Goal: Task Accomplishment & Management: Manage account settings

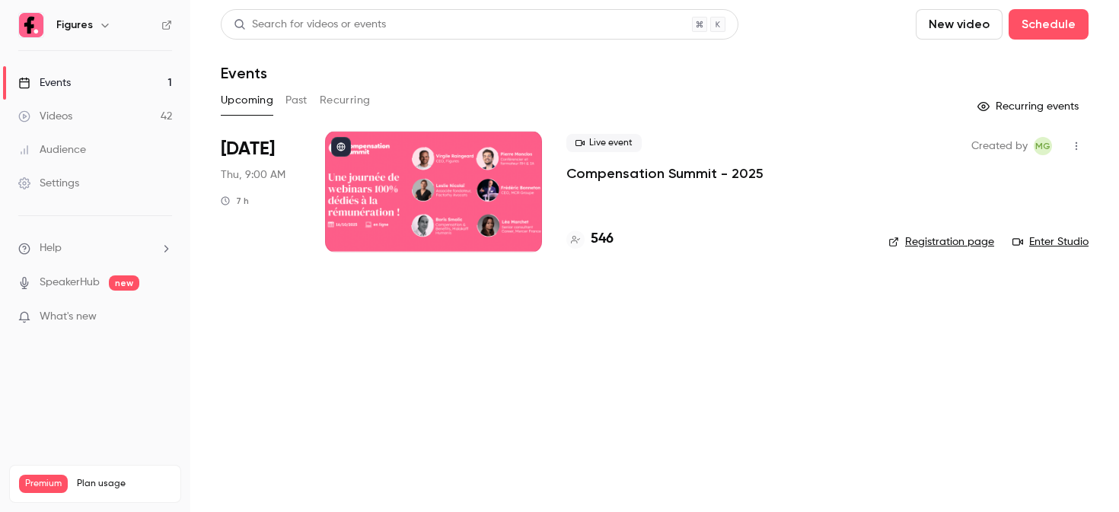
click at [473, 180] on div at bounding box center [433, 192] width 217 height 122
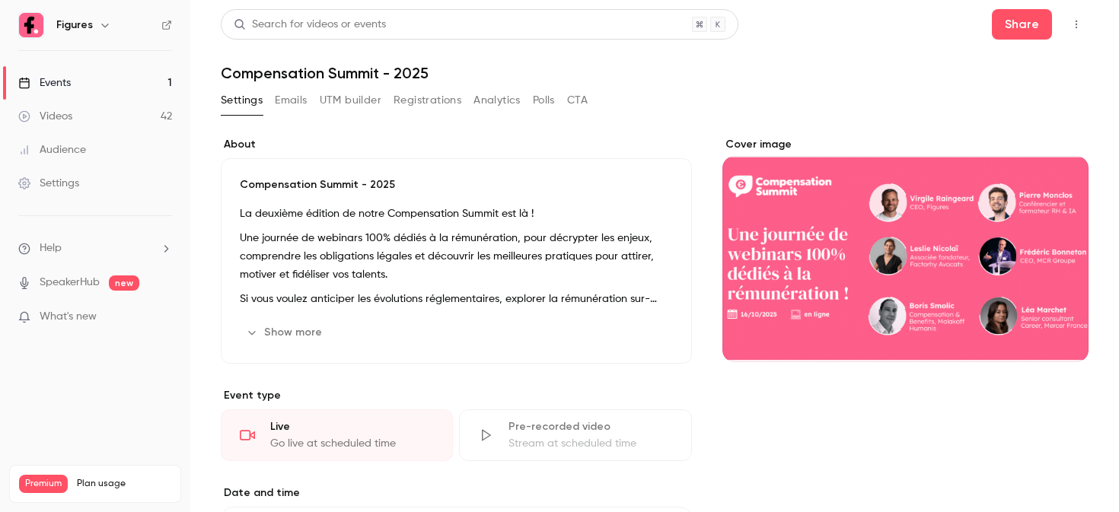
click at [425, 107] on button "Registrations" at bounding box center [427, 100] width 68 height 24
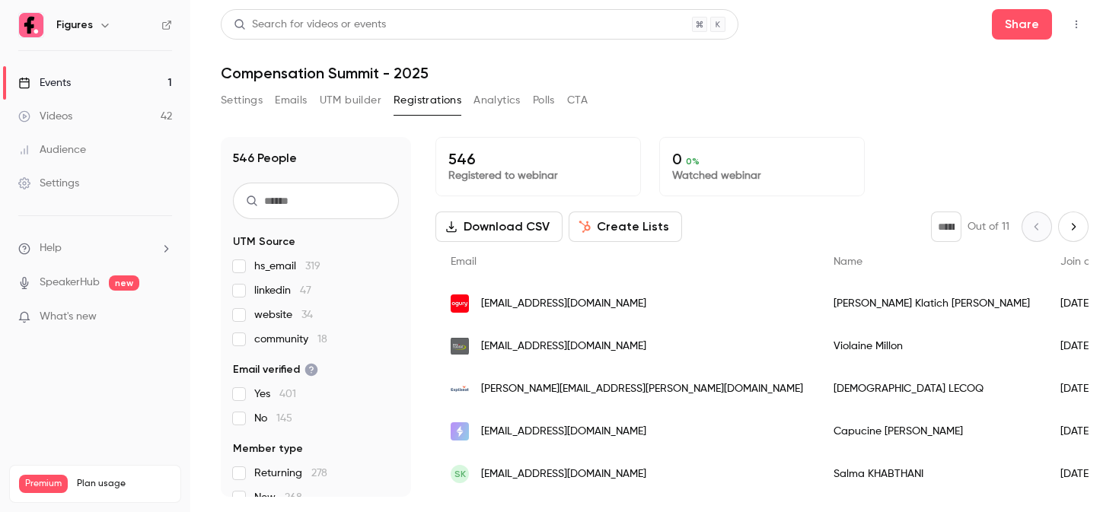
click at [307, 195] on input "text" at bounding box center [316, 201] width 166 height 37
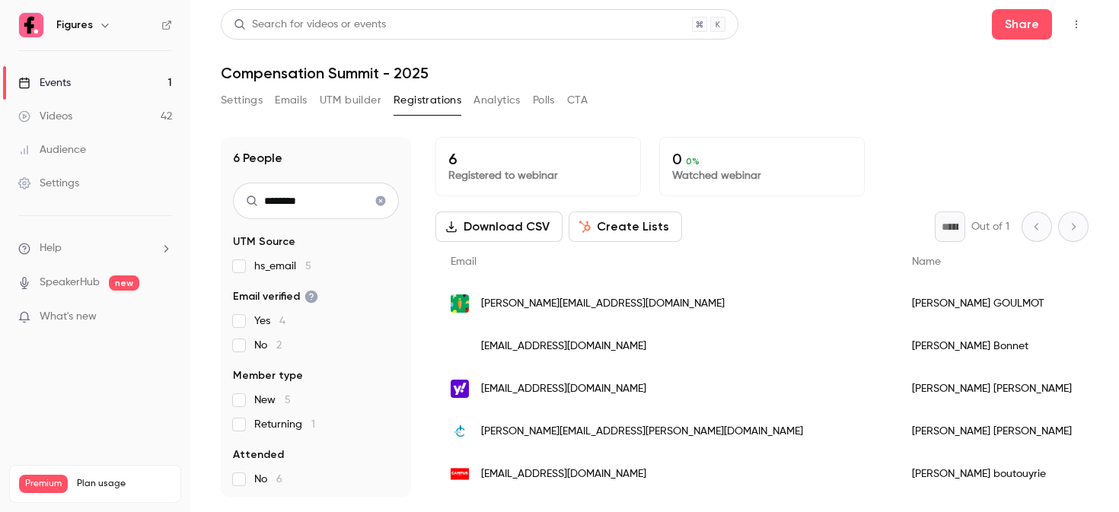
type input "********"
click at [569, 309] on span "[PERSON_NAME][EMAIL_ADDRESS][DOMAIN_NAME]" at bounding box center [602, 304] width 243 height 16
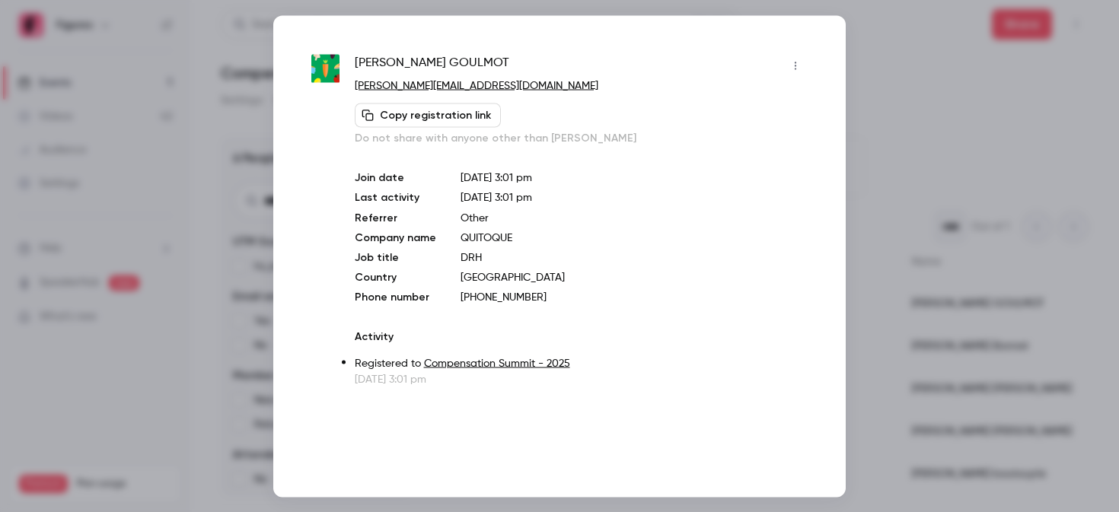
click at [857, 116] on div at bounding box center [559, 256] width 1119 height 512
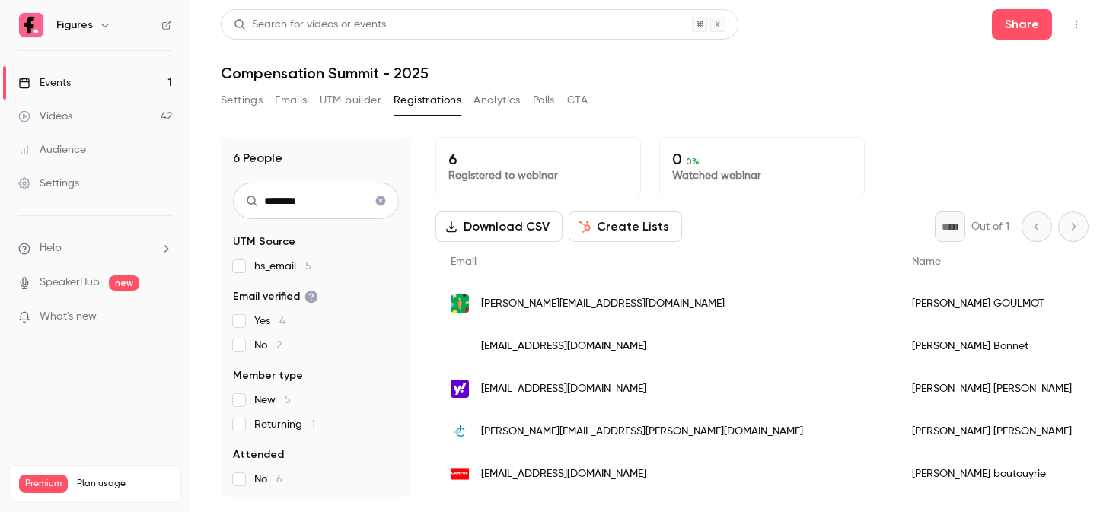
click at [247, 100] on button "Settings" at bounding box center [242, 100] width 42 height 24
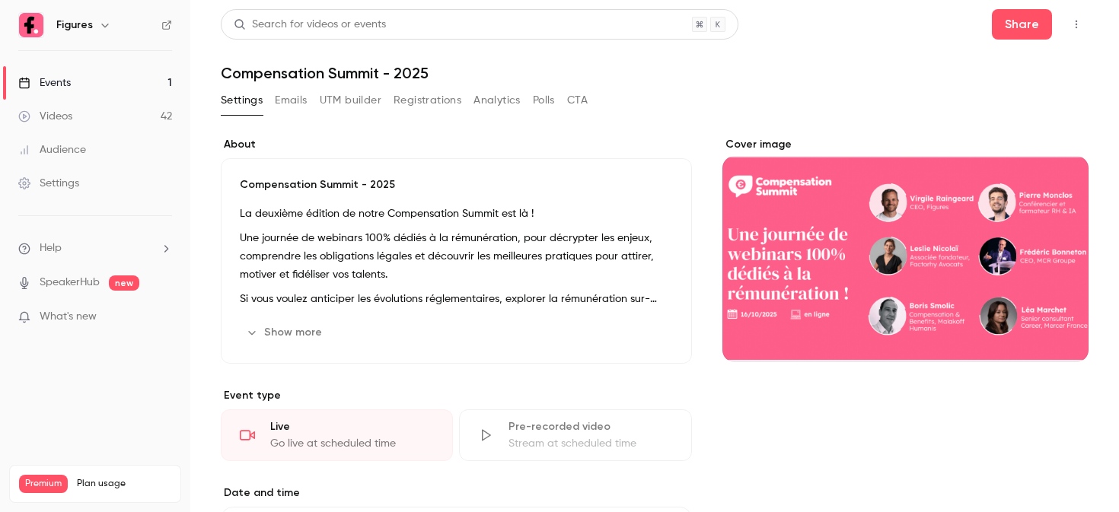
click at [254, 333] on icon "button" at bounding box center [252, 332] width 12 height 12
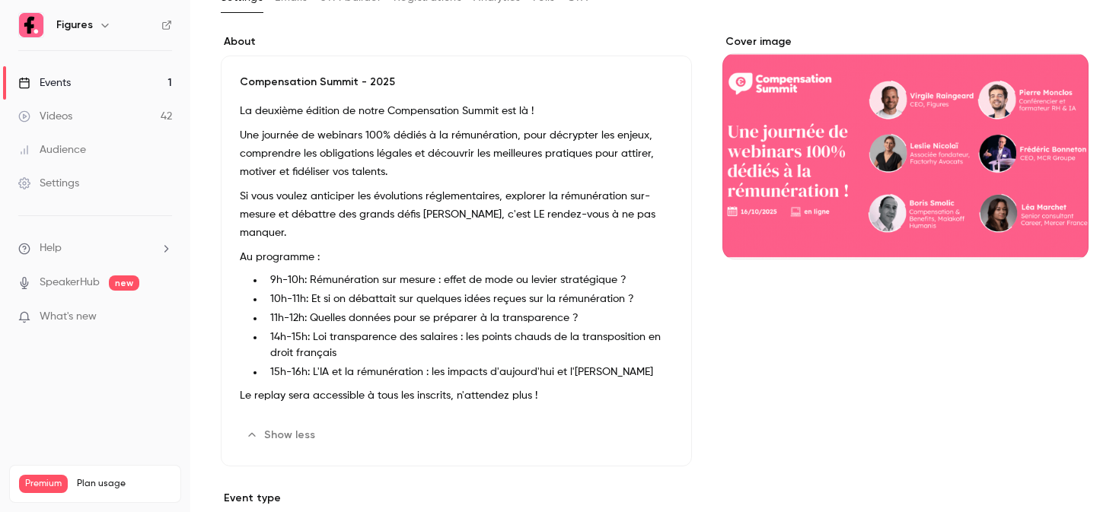
scroll to position [151, 0]
